Goal: Ask a question

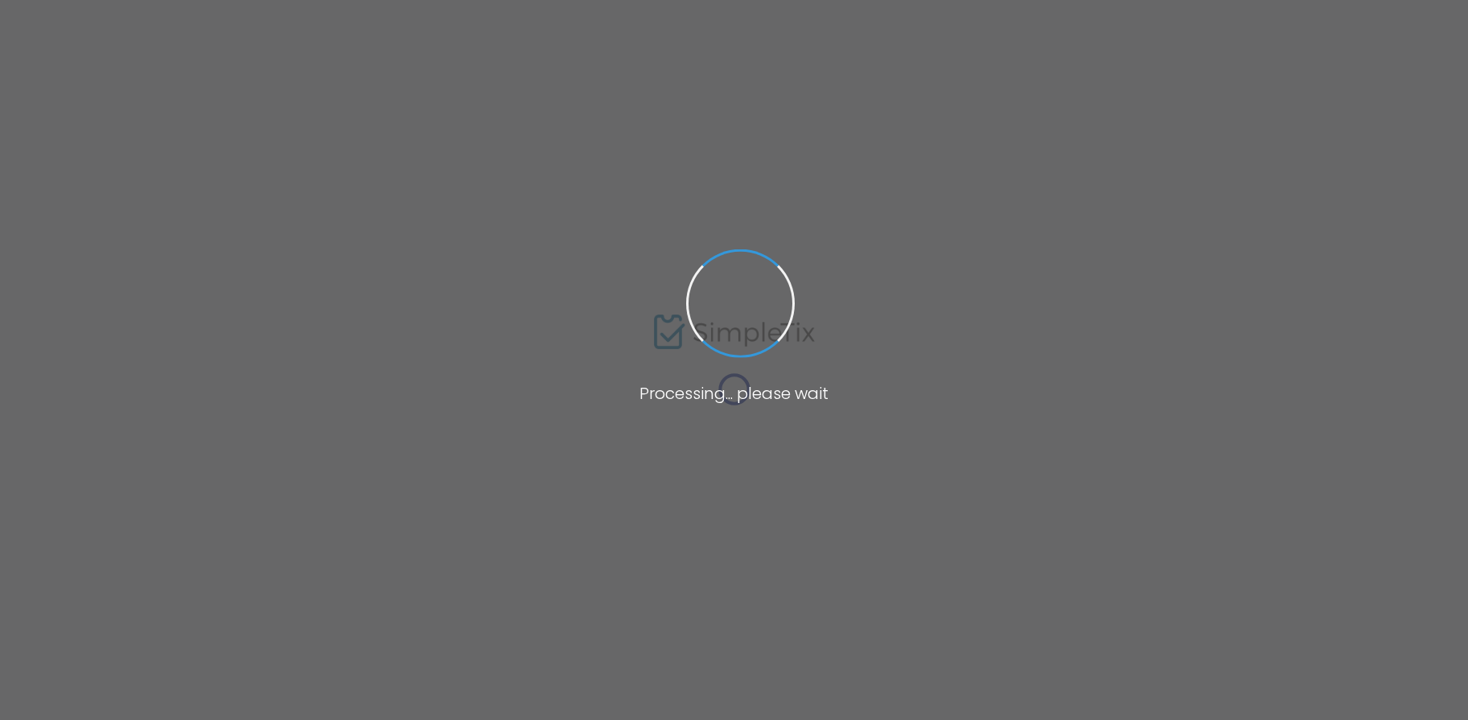
type input "Reading Cinemas"
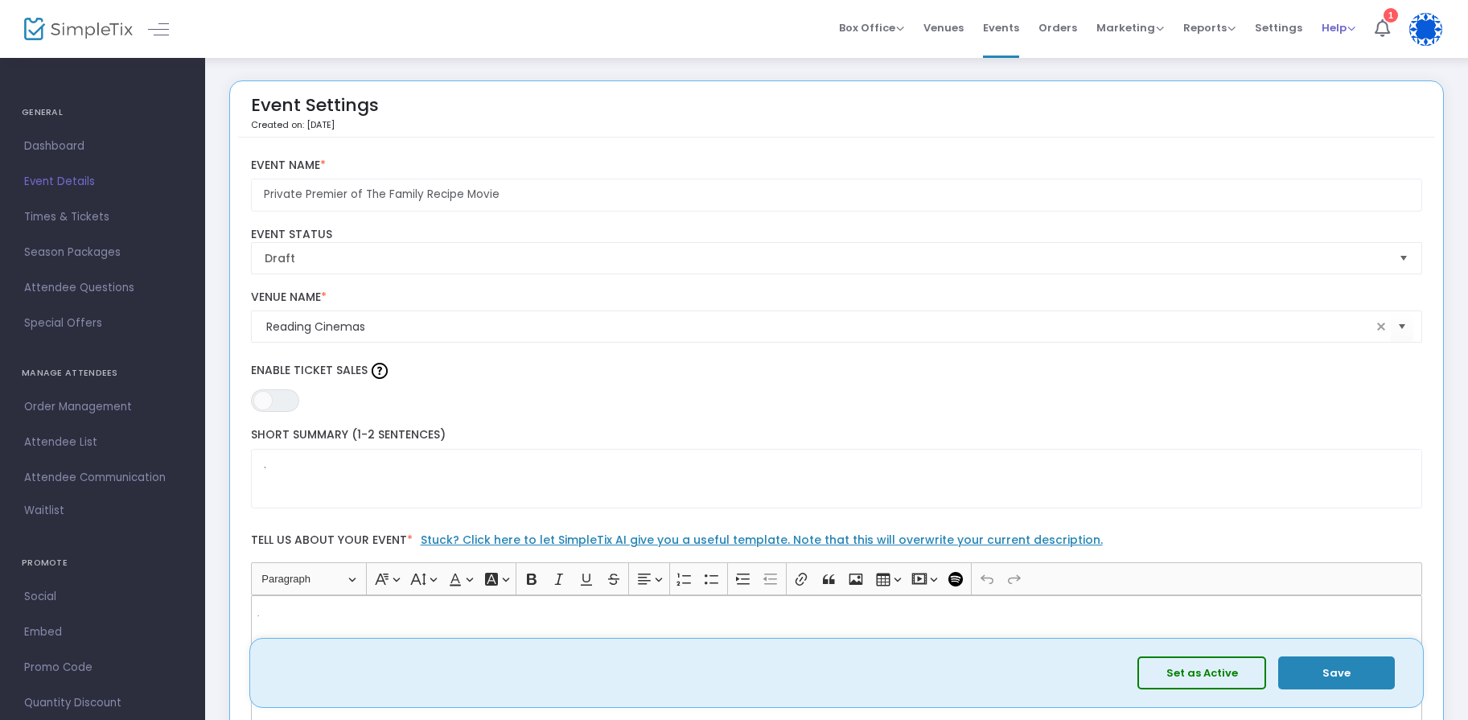
click at [1331, 31] on span "Help" at bounding box center [1338, 27] width 34 height 15
